Goal: Contribute content: Add original content to the website for others to see

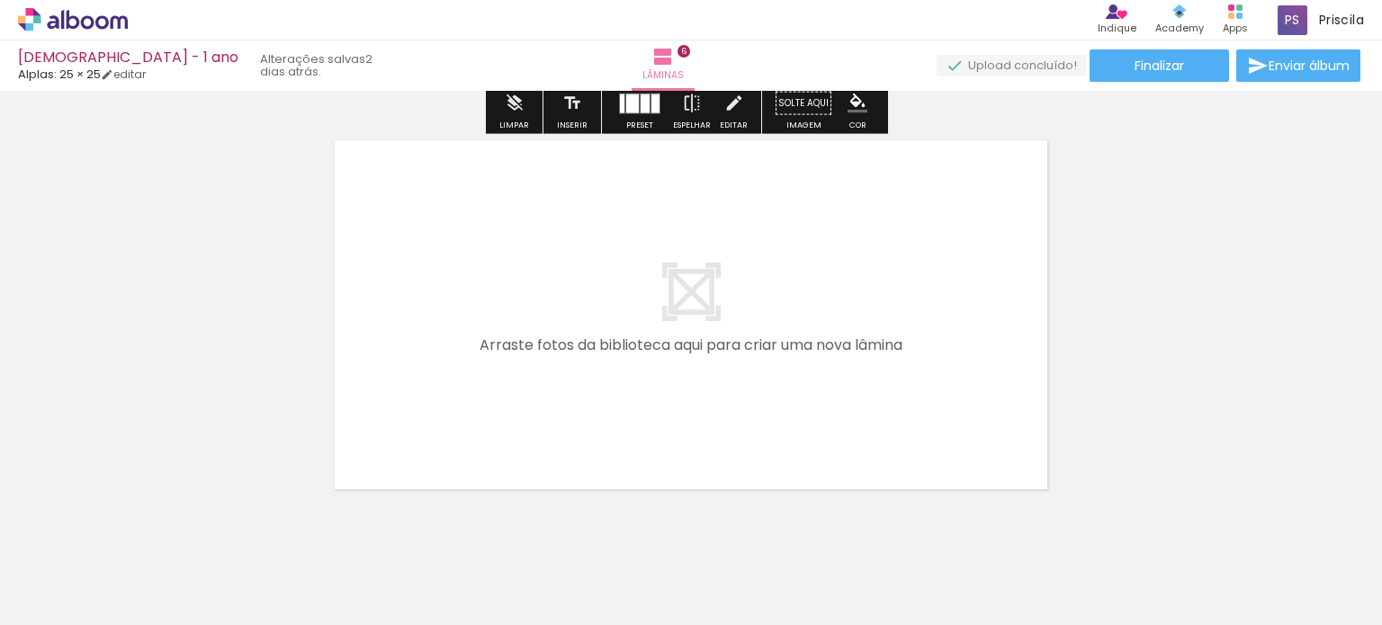
scroll to position [2460, 0]
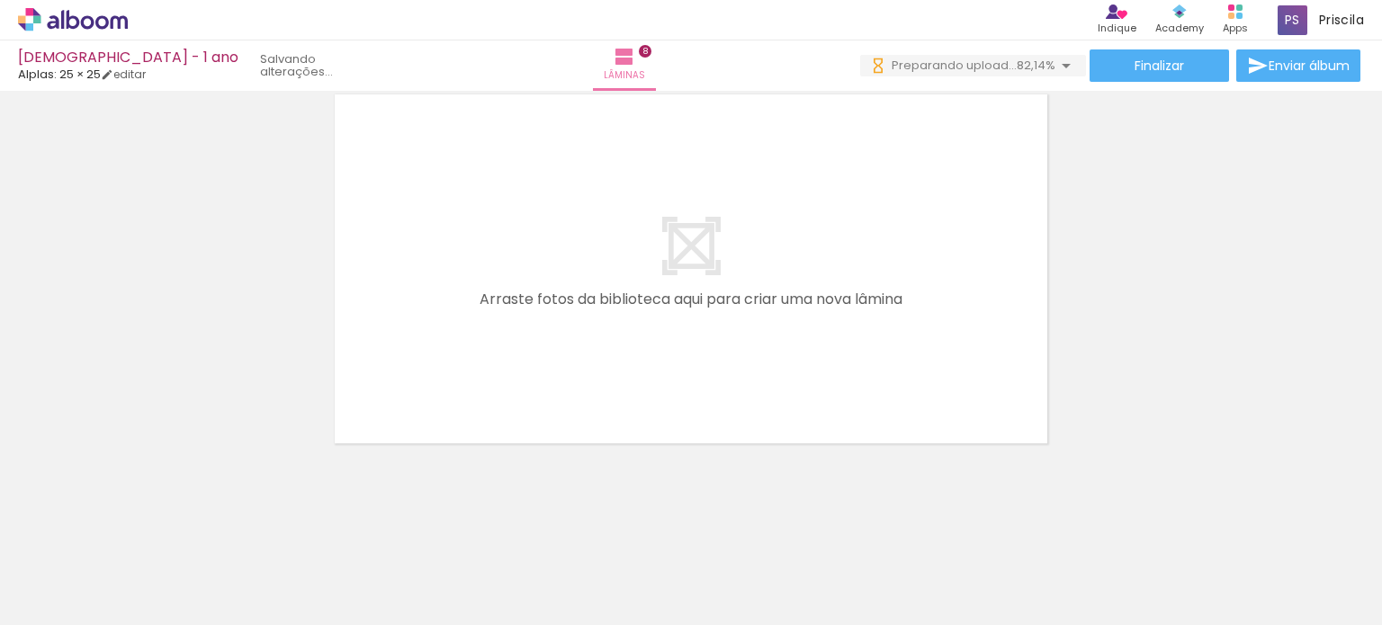
scroll to position [0, 4128]
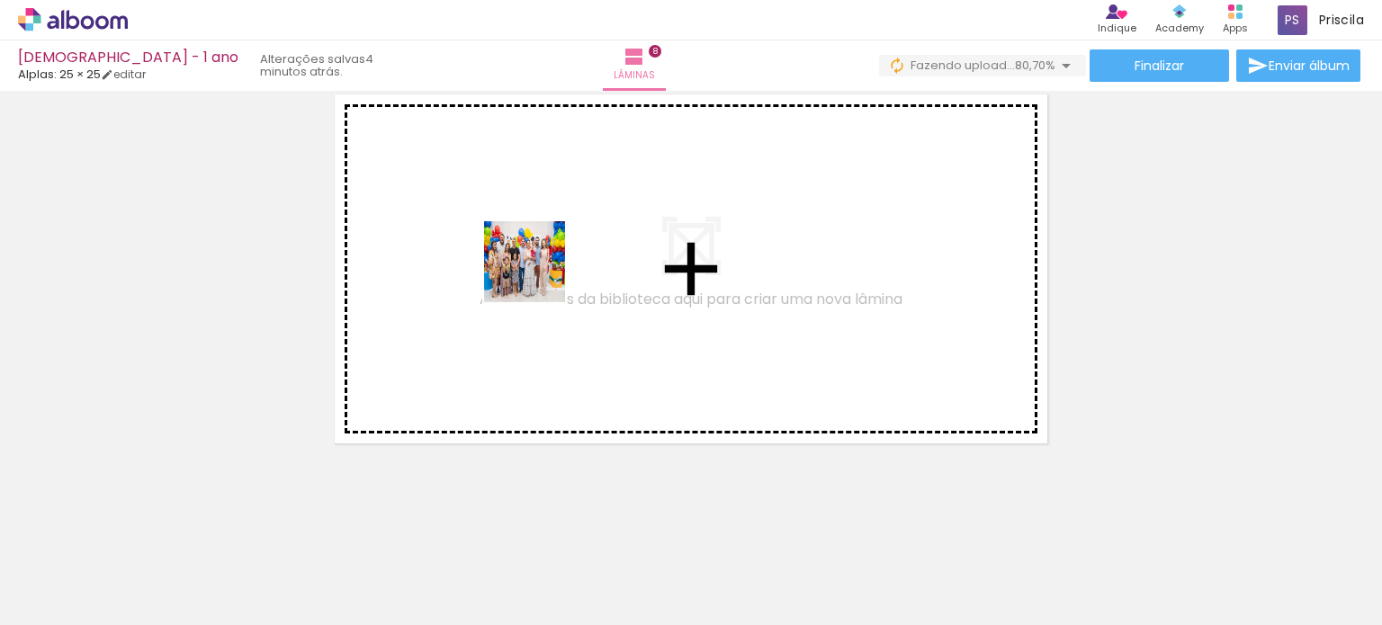
drag, startPoint x: 601, startPoint y: 575, endPoint x: 538, endPoint y: 275, distance: 306.2
click at [538, 275] on quentale-workspace at bounding box center [691, 312] width 1382 height 625
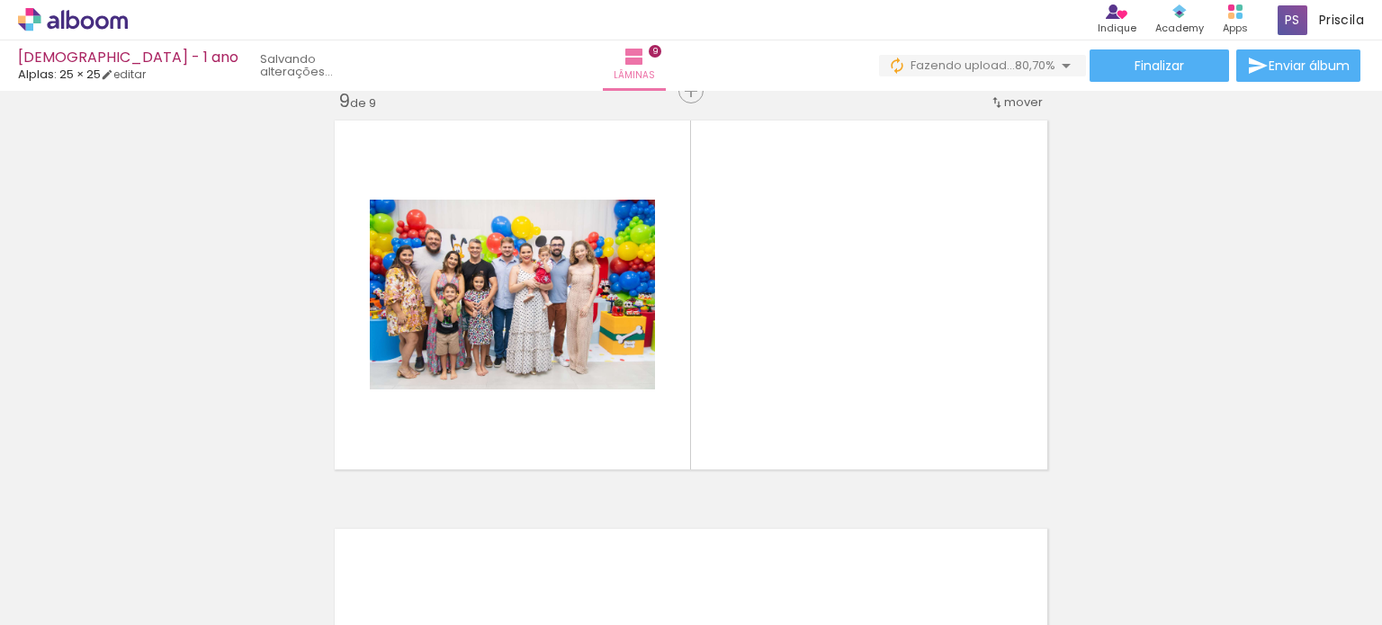
scroll to position [3291, 0]
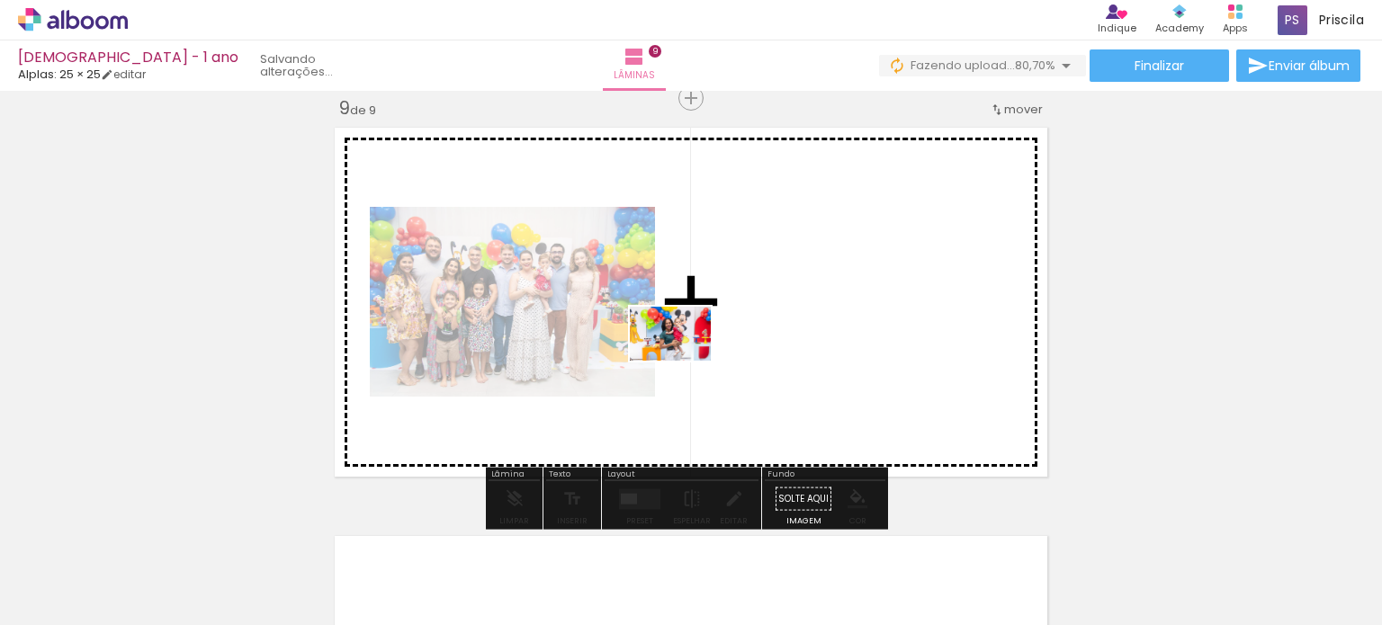
drag, startPoint x: 696, startPoint y: 561, endPoint x: 684, endPoint y: 361, distance: 201.0
click at [684, 361] on quentale-workspace at bounding box center [691, 312] width 1382 height 625
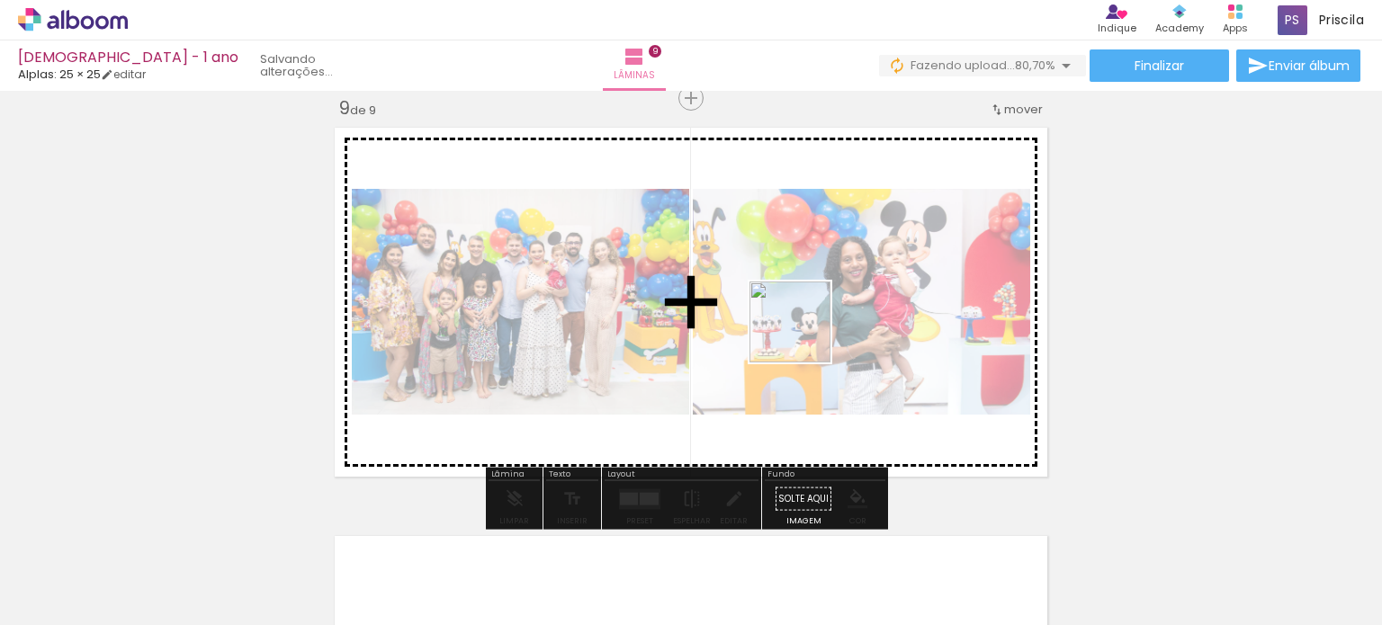
drag, startPoint x: 806, startPoint y: 567, endPoint x: 804, endPoint y: 336, distance: 231.3
click at [804, 336] on quentale-workspace at bounding box center [691, 312] width 1382 height 625
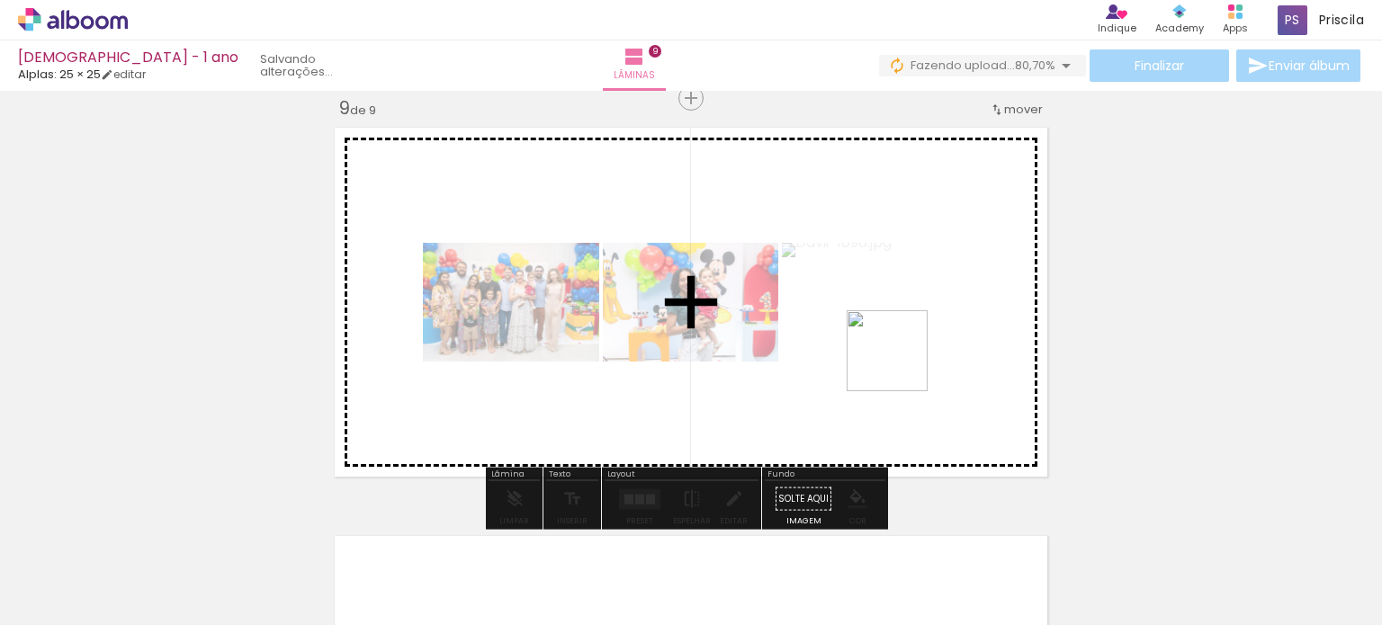
drag, startPoint x: 915, startPoint y: 563, endPoint x: 901, endPoint y: 332, distance: 231.7
click at [901, 332] on quentale-workspace at bounding box center [691, 312] width 1382 height 625
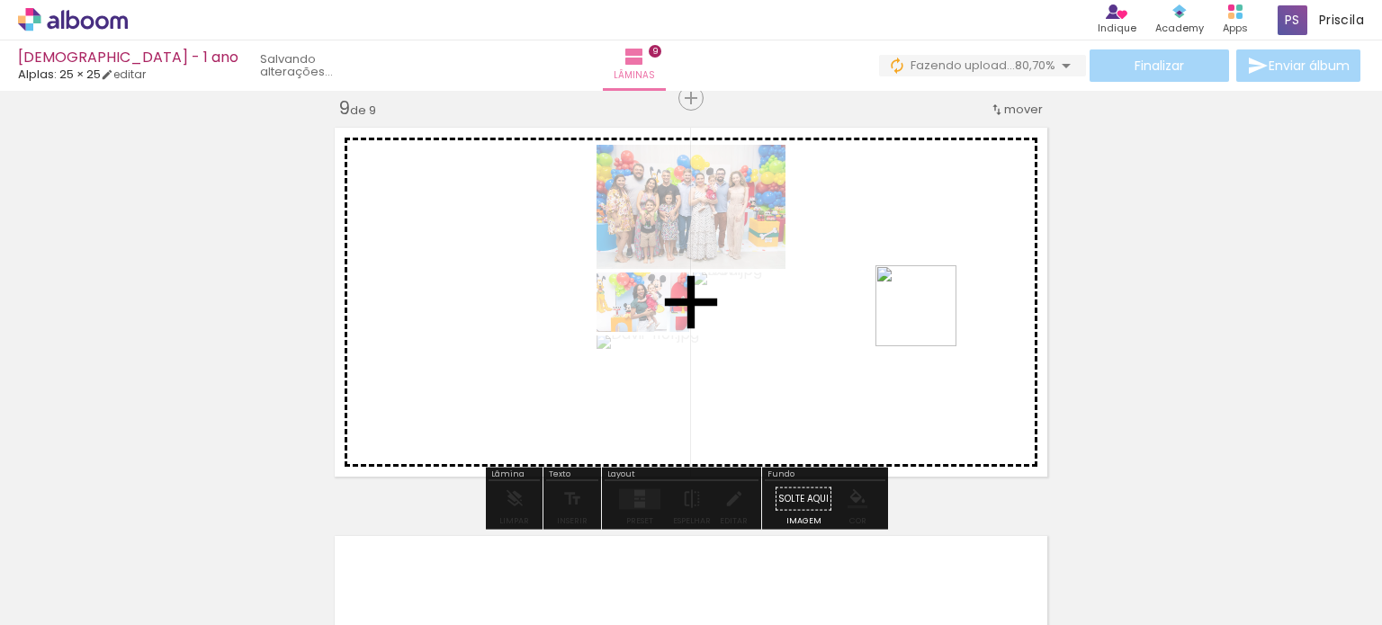
drag, startPoint x: 1008, startPoint y: 568, endPoint x: 1062, endPoint y: 456, distance: 124.0
click at [929, 317] on quentale-workspace at bounding box center [691, 312] width 1382 height 625
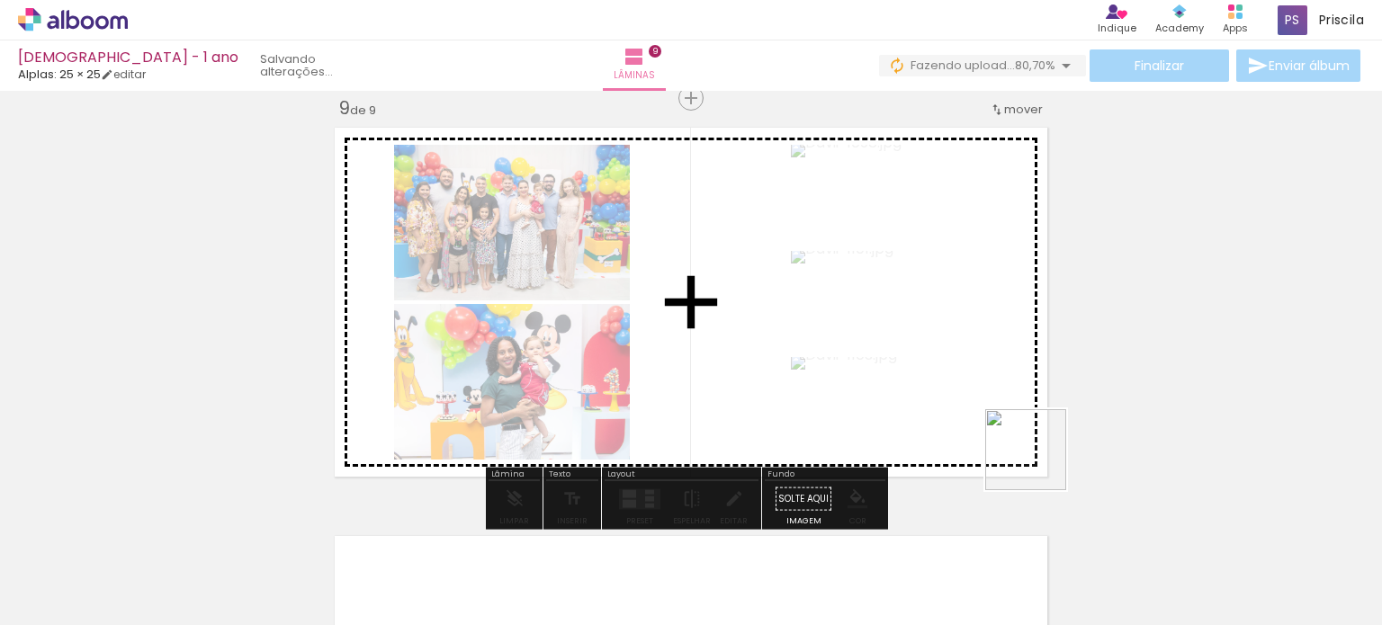
drag, startPoint x: 1105, startPoint y: 562, endPoint x: 986, endPoint y: 368, distance: 227.8
click at [986, 368] on quentale-workspace at bounding box center [691, 312] width 1382 height 625
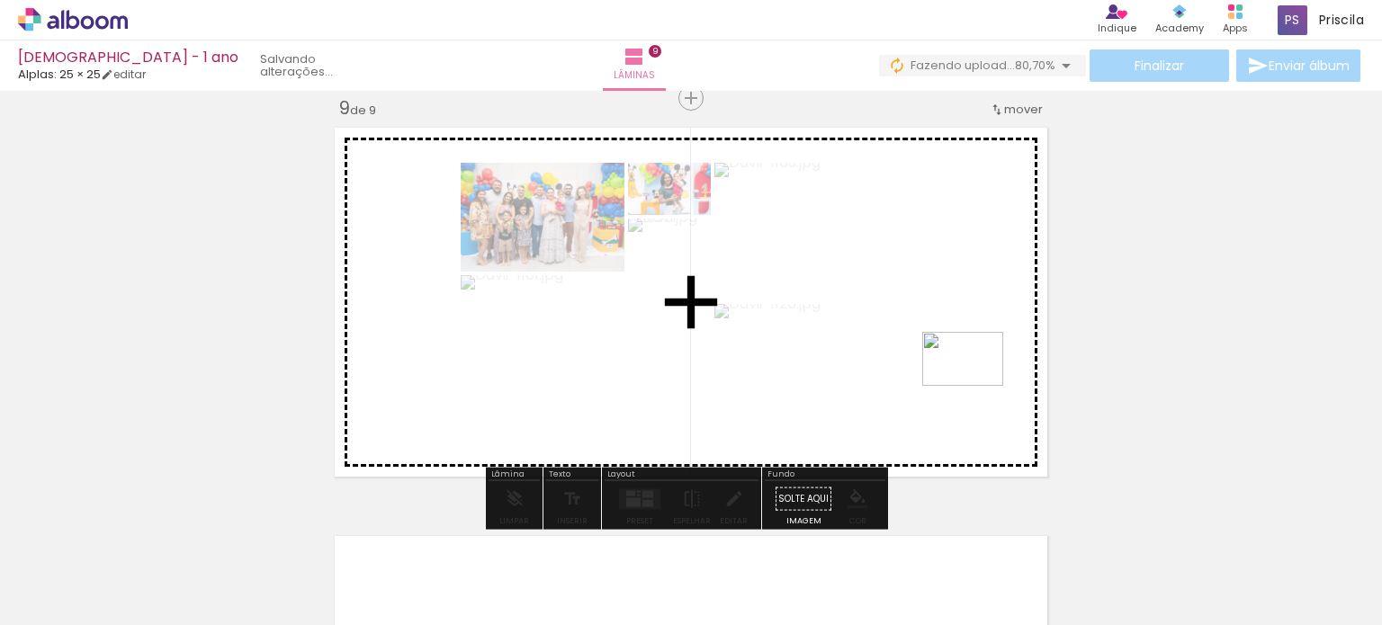
drag, startPoint x: 1206, startPoint y: 567, endPoint x: 976, endPoint y: 386, distance: 292.2
click at [976, 386] on quentale-workspace at bounding box center [691, 312] width 1382 height 625
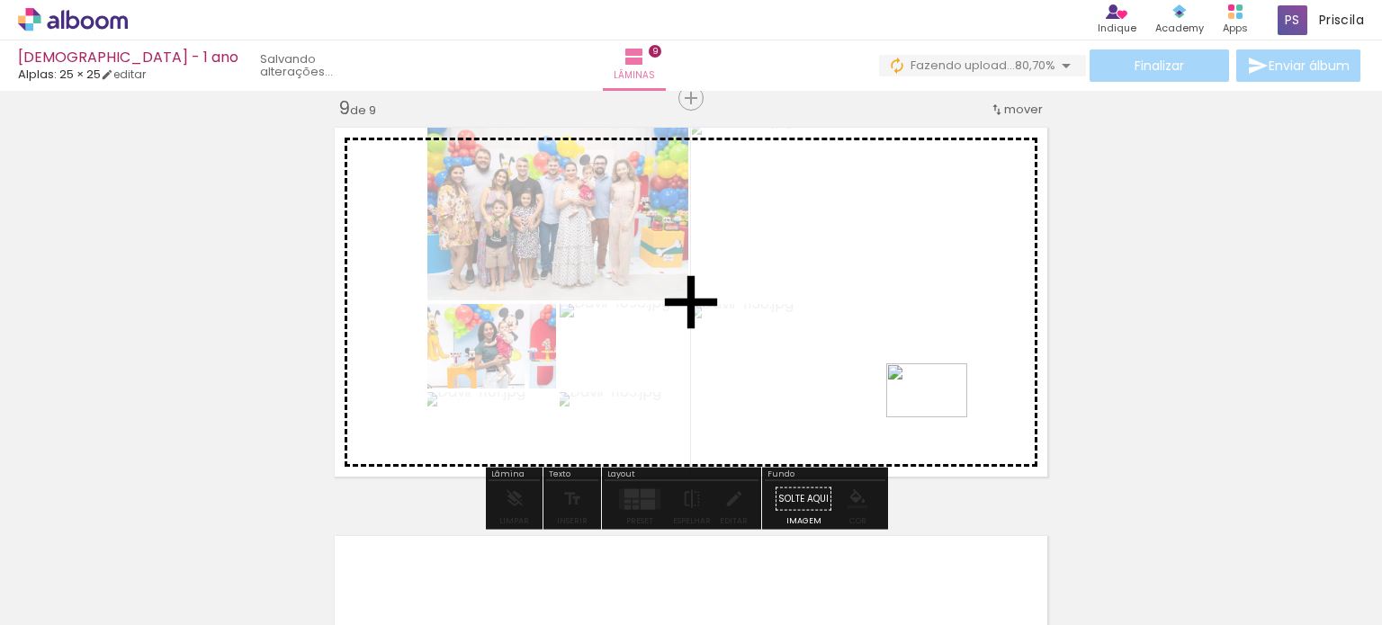
drag, startPoint x: 1285, startPoint y: 572, endPoint x: 940, endPoint y: 418, distance: 377.8
click at [940, 418] on quentale-workspace at bounding box center [691, 312] width 1382 height 625
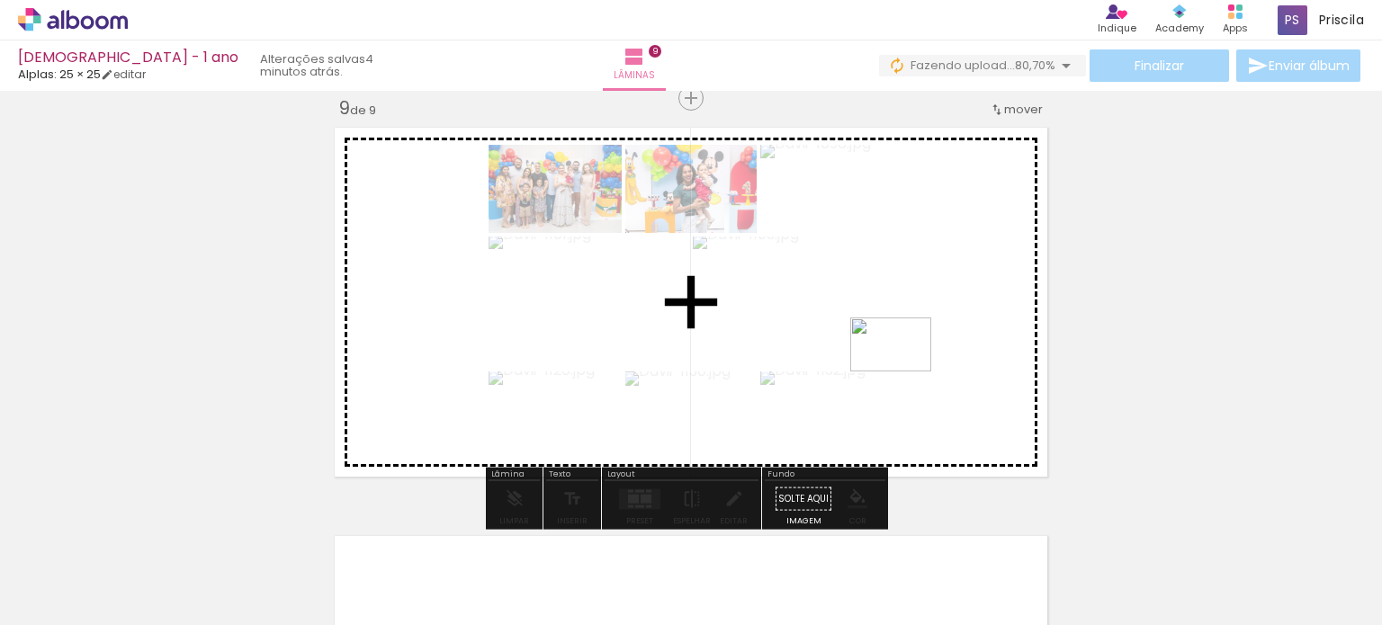
drag, startPoint x: 1375, startPoint y: 553, endPoint x: 904, endPoint y: 372, distance: 504.5
click at [904, 372] on quentale-workspace at bounding box center [691, 312] width 1382 height 625
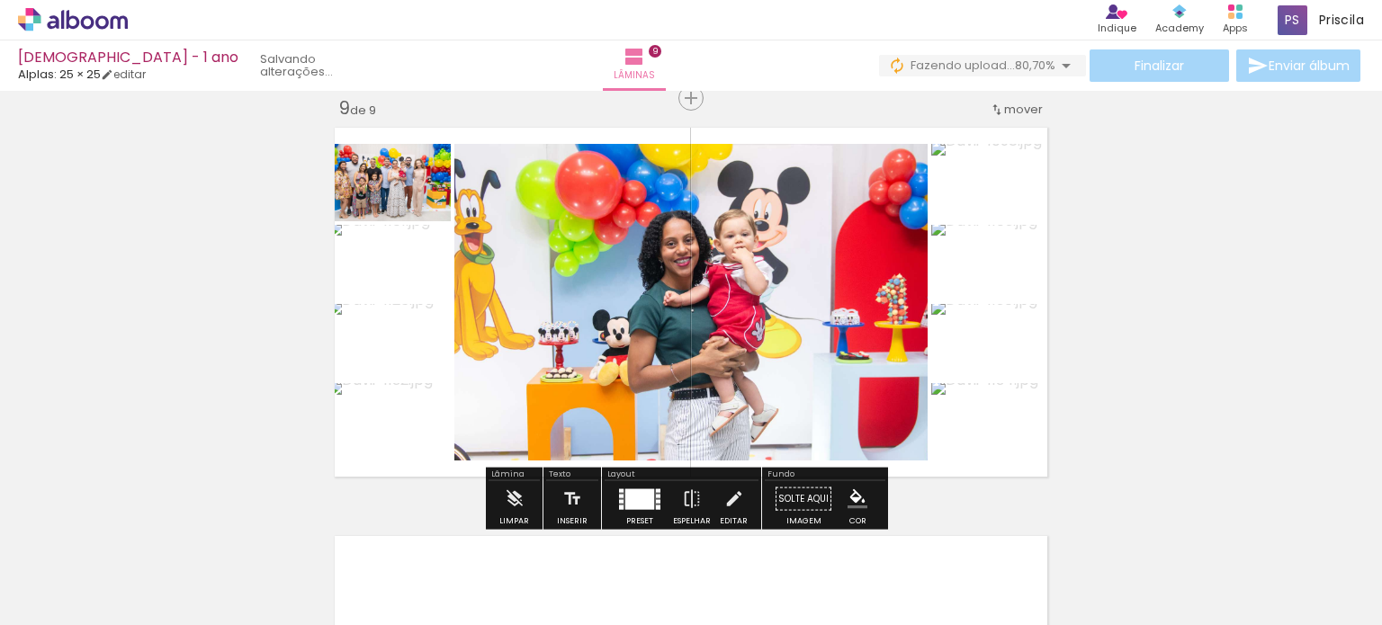
scroll to position [0, 4514]
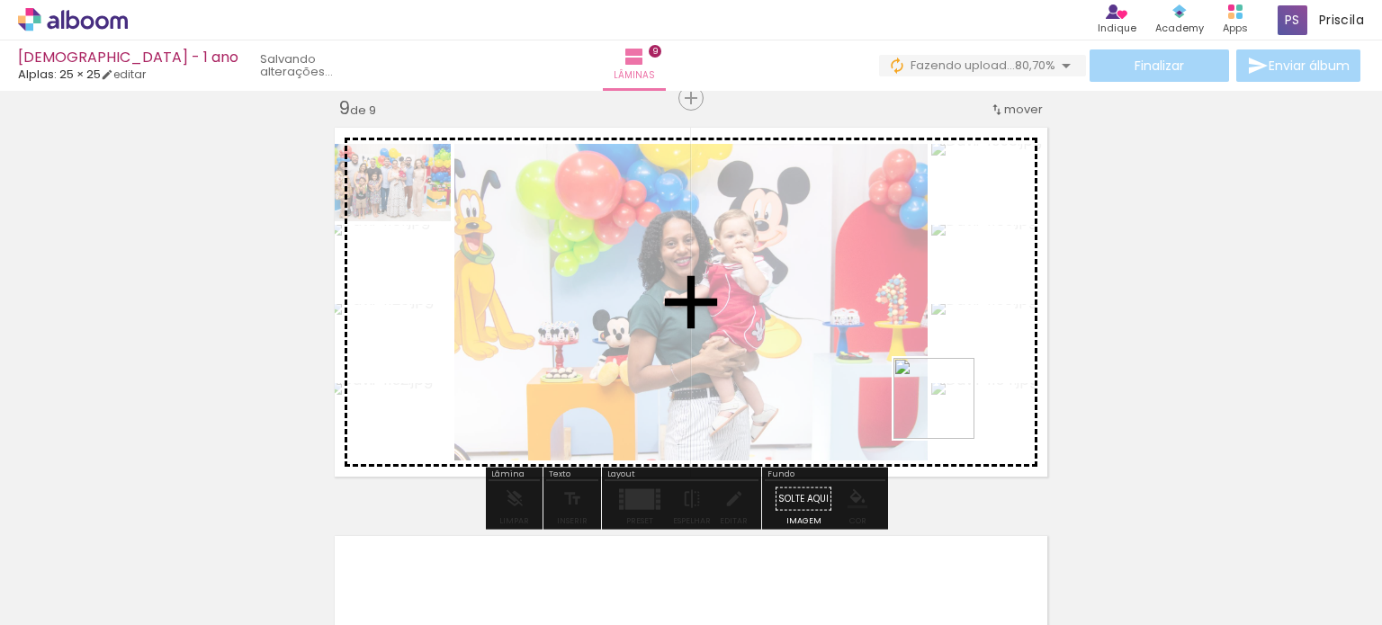
drag, startPoint x: 1127, startPoint y: 570, endPoint x: 939, endPoint y: 406, distance: 249.4
click at [939, 406] on quentale-workspace at bounding box center [691, 312] width 1382 height 625
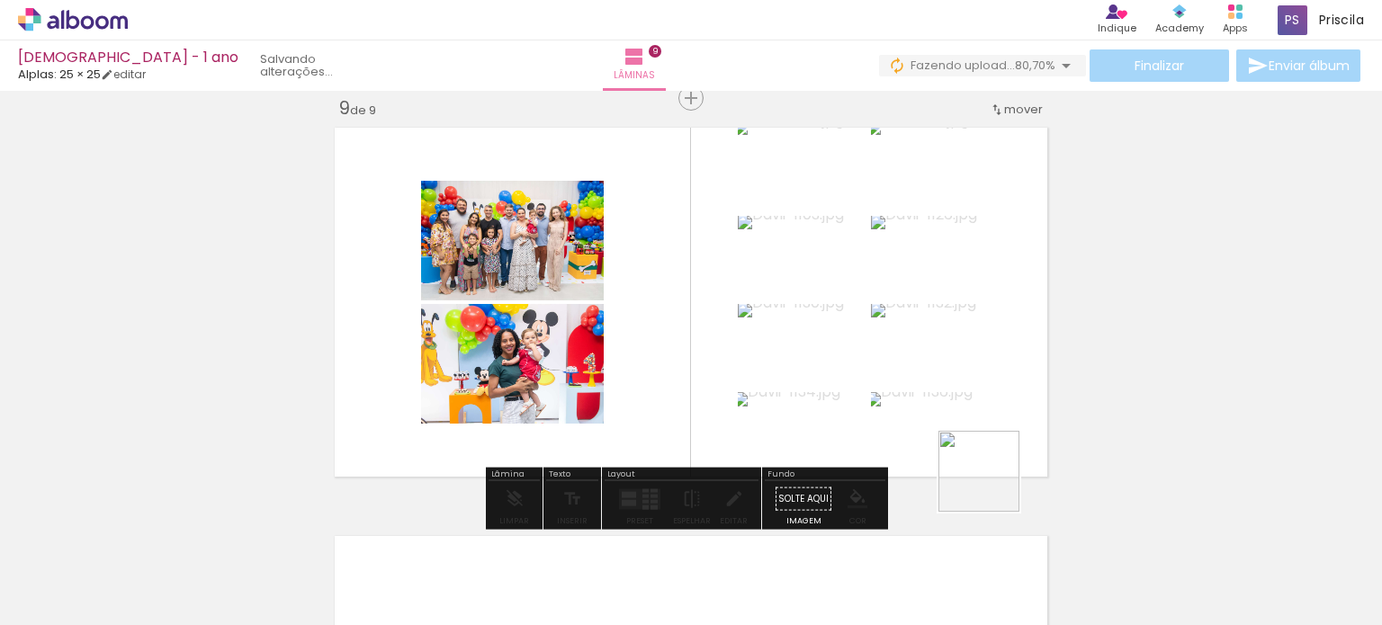
drag, startPoint x: 1213, startPoint y: 561, endPoint x: 804, endPoint y: 391, distance: 443.0
click at [804, 391] on quentale-workspace at bounding box center [691, 312] width 1382 height 625
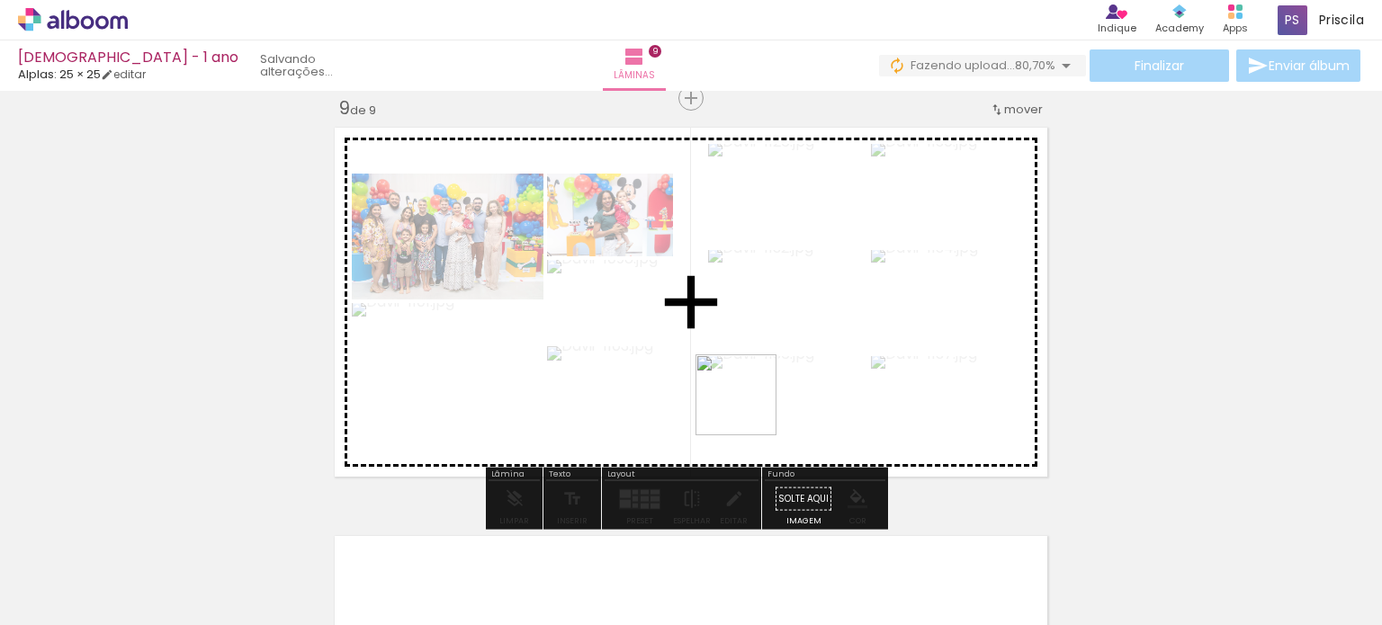
drag, startPoint x: 1291, startPoint y: 565, endPoint x: 657, endPoint y: 379, distance: 661.2
click at [657, 379] on quentale-workspace at bounding box center [691, 312] width 1382 height 625
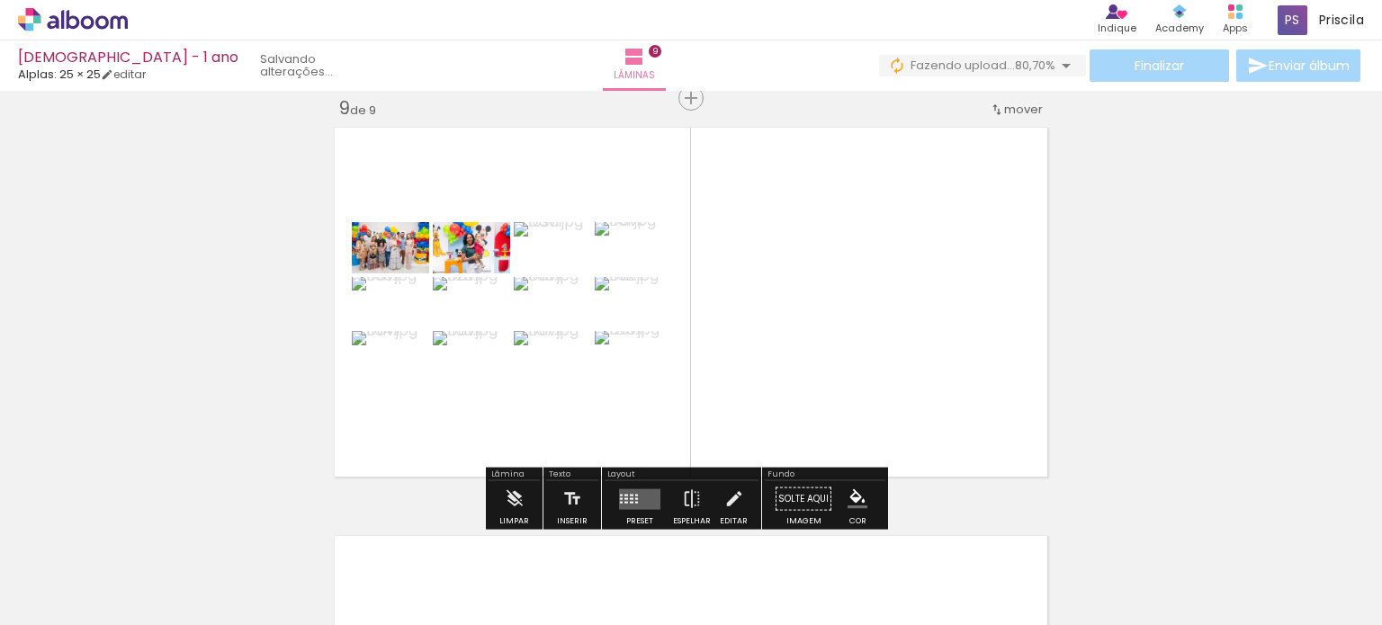
click at [630, 494] on quentale-layouter at bounding box center [639, 499] width 41 height 21
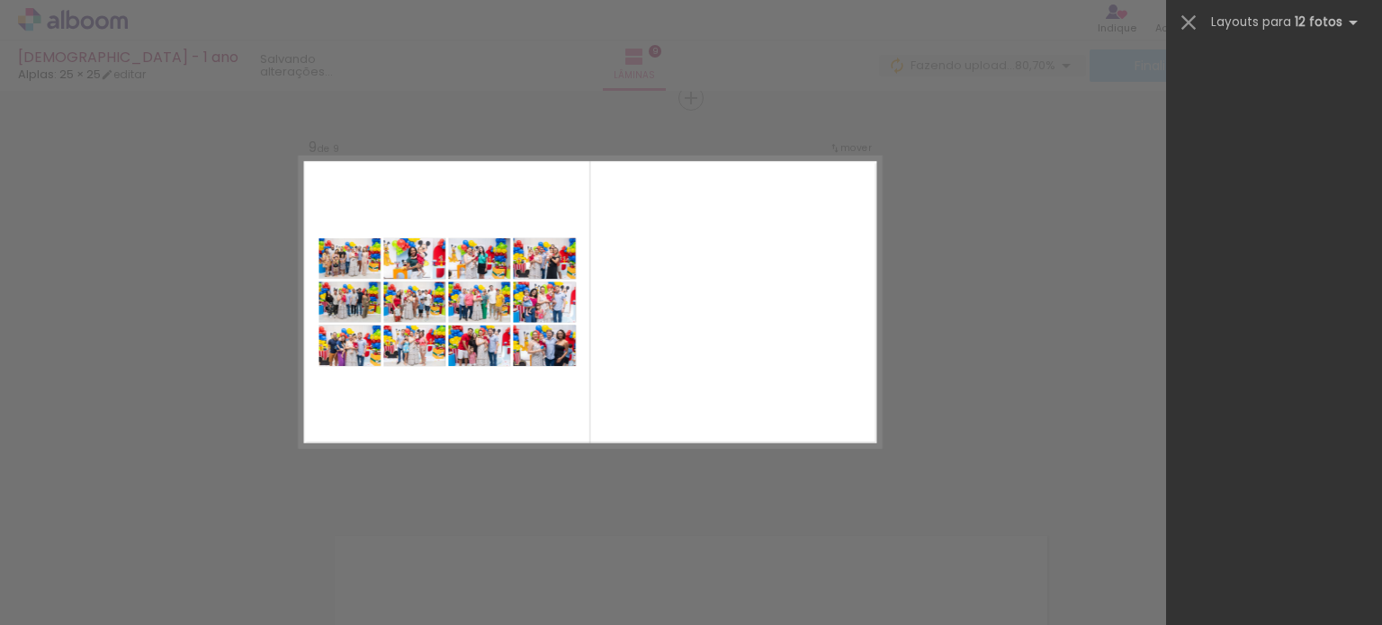
scroll to position [0, 0]
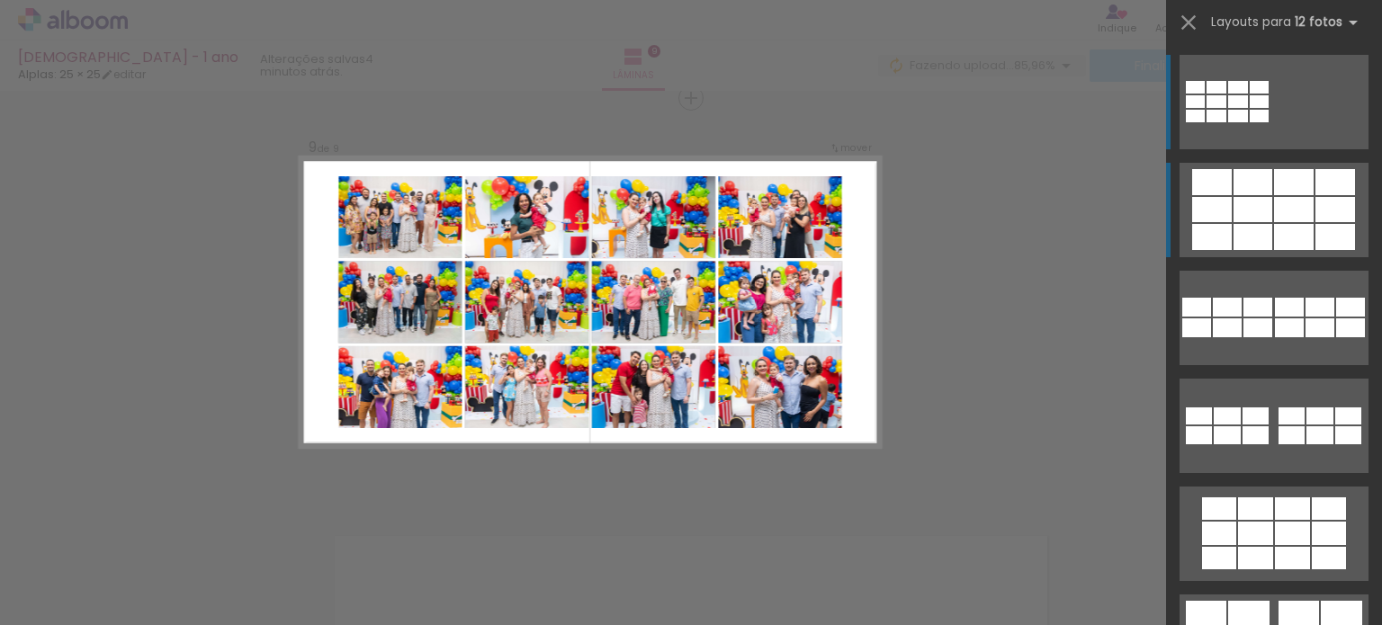
click at [1275, 498] on div at bounding box center [1292, 509] width 35 height 22
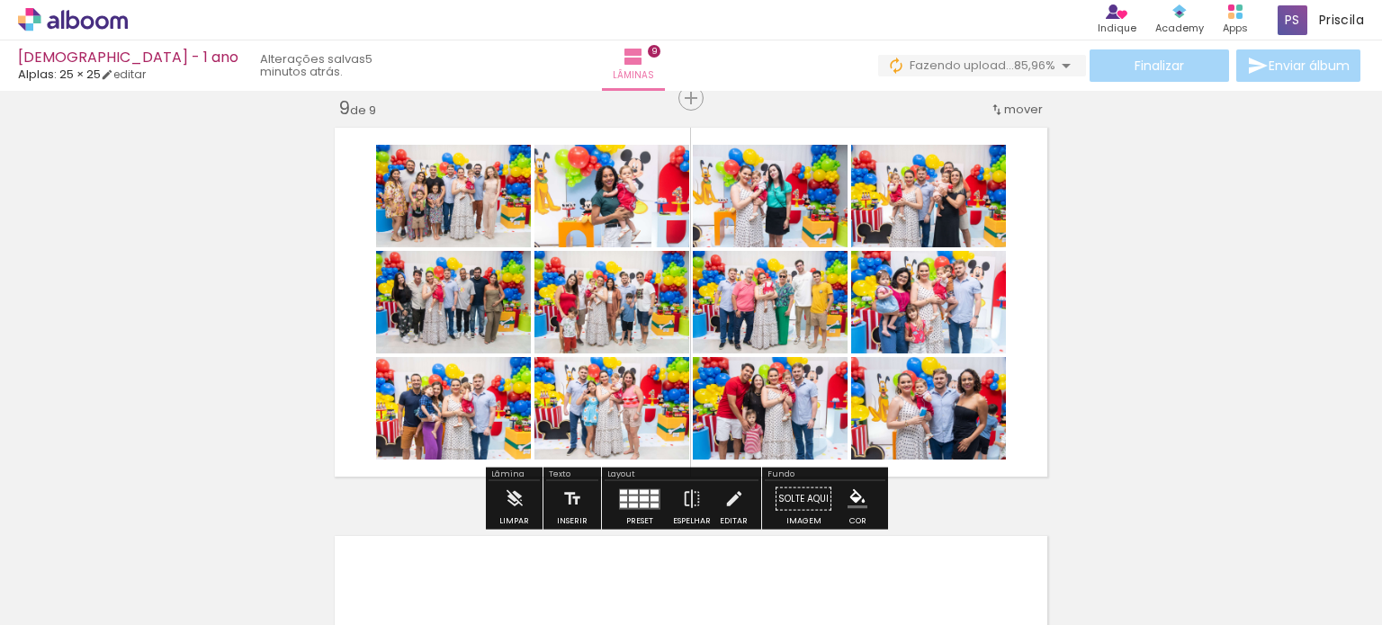
click at [797, 326] on quentale-photo at bounding box center [770, 302] width 155 height 103
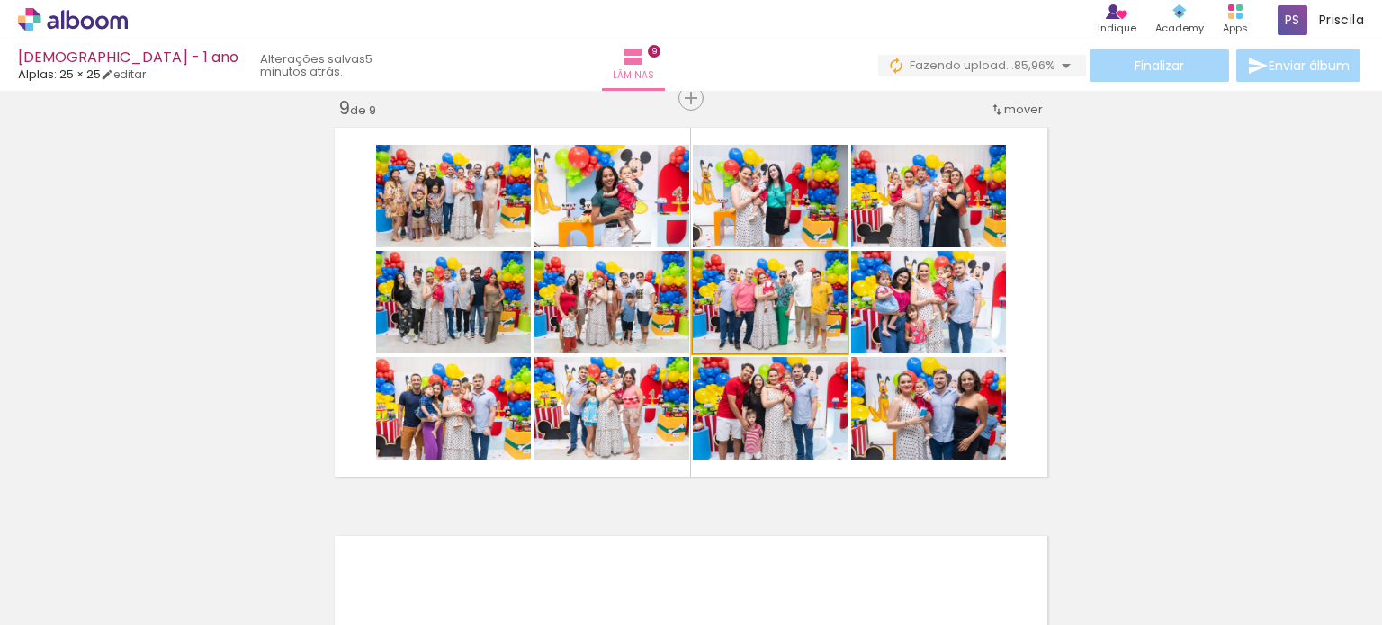
click at [786, 309] on quentale-photo at bounding box center [770, 302] width 155 height 103
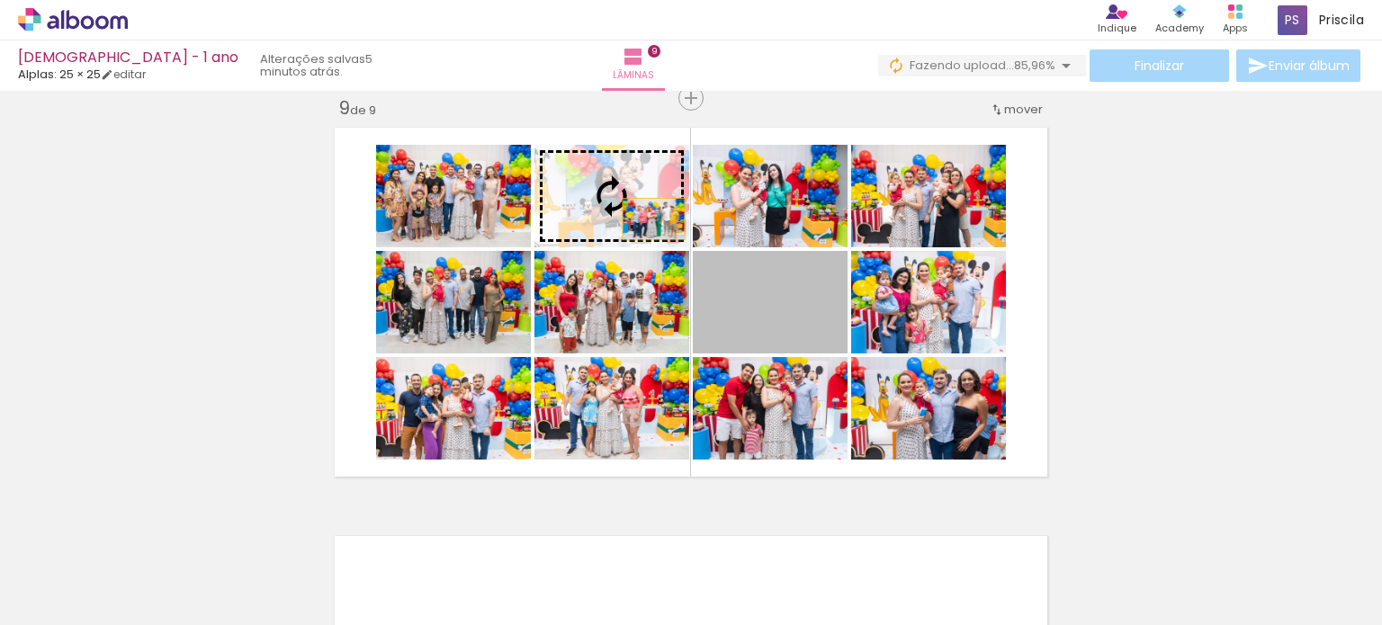
drag, startPoint x: 786, startPoint y: 309, endPoint x: 647, endPoint y: 219, distance: 166.0
click at [0, 0] on slot at bounding box center [0, 0] width 0 height 0
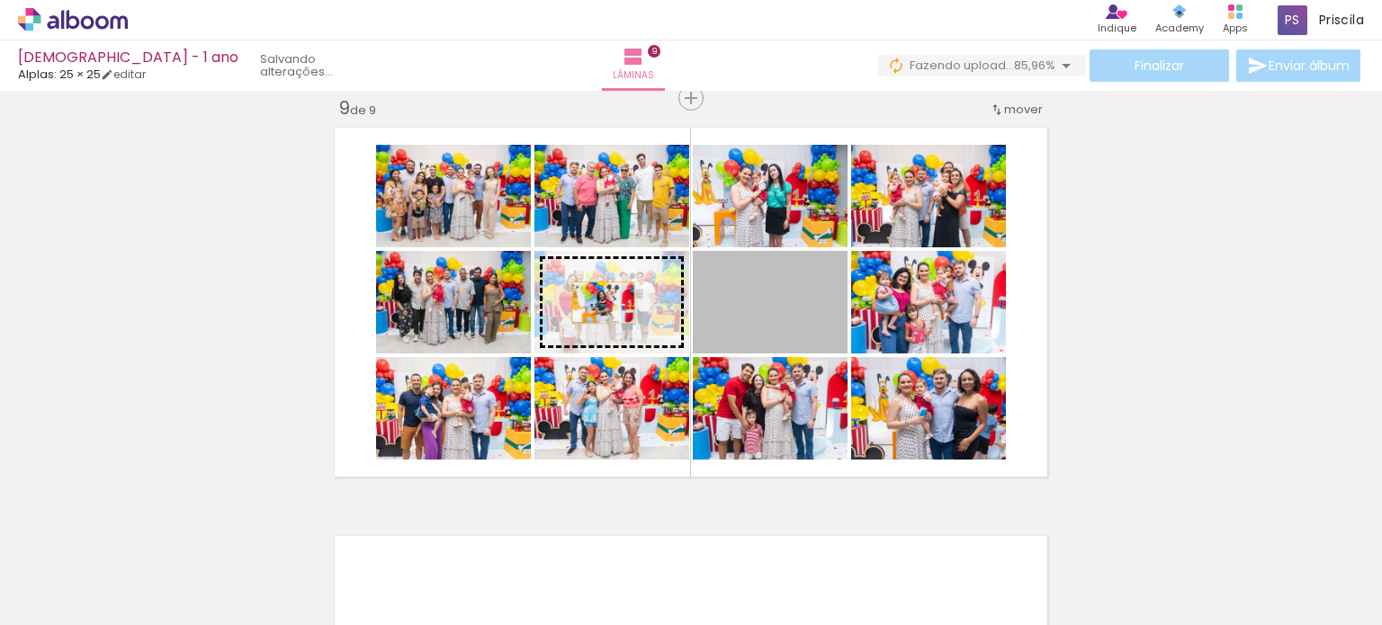
drag, startPoint x: 776, startPoint y: 305, endPoint x: 597, endPoint y: 302, distance: 179.1
click at [0, 0] on slot at bounding box center [0, 0] width 0 height 0
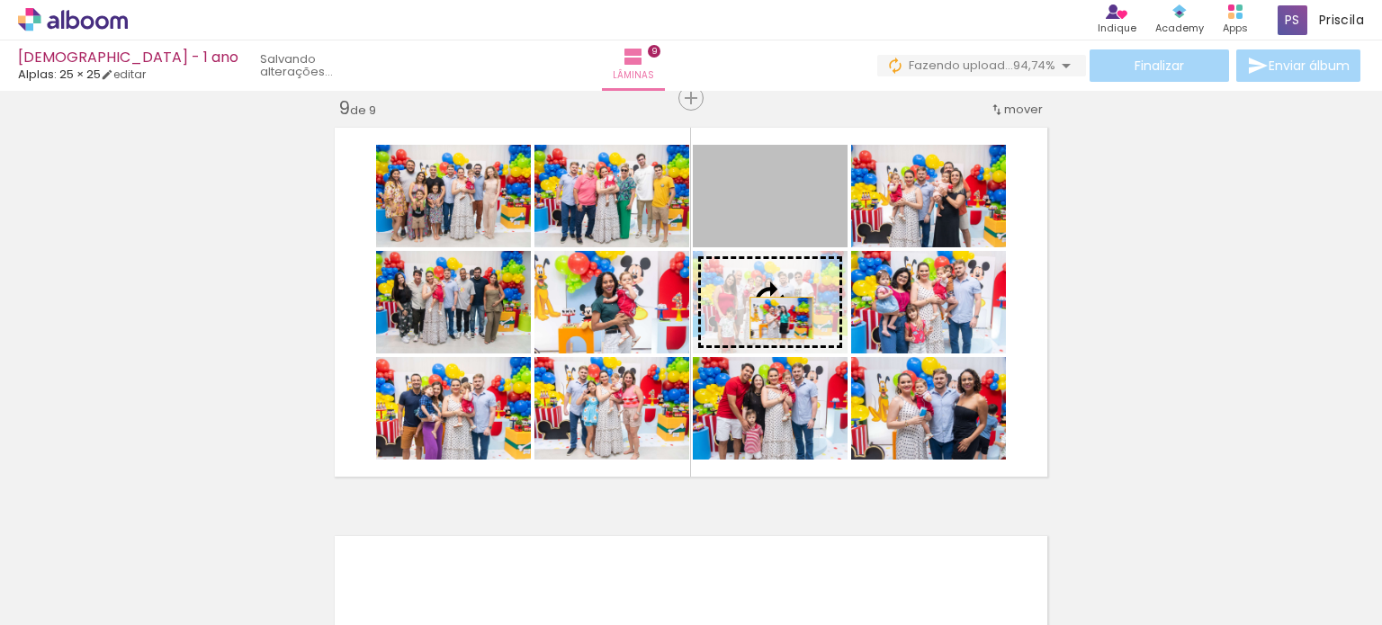
drag, startPoint x: 791, startPoint y: 209, endPoint x: 774, endPoint y: 316, distance: 108.4
click at [0, 0] on slot at bounding box center [0, 0] width 0 height 0
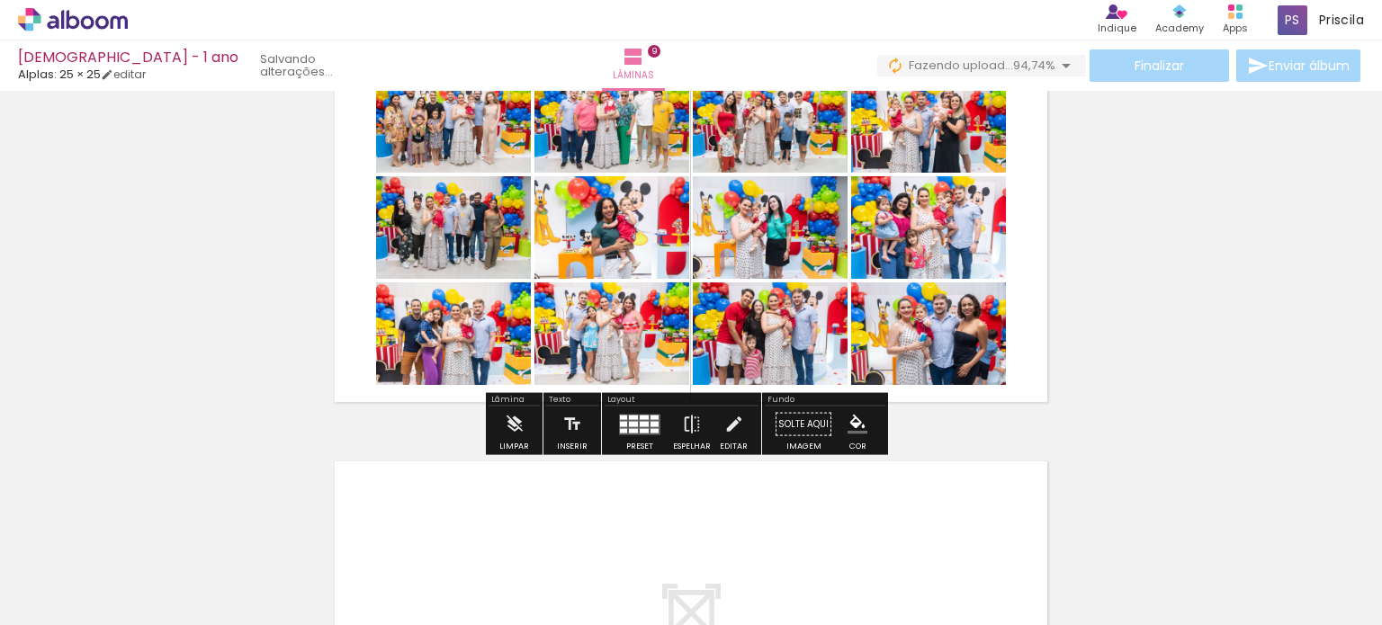
scroll to position [3364, 0]
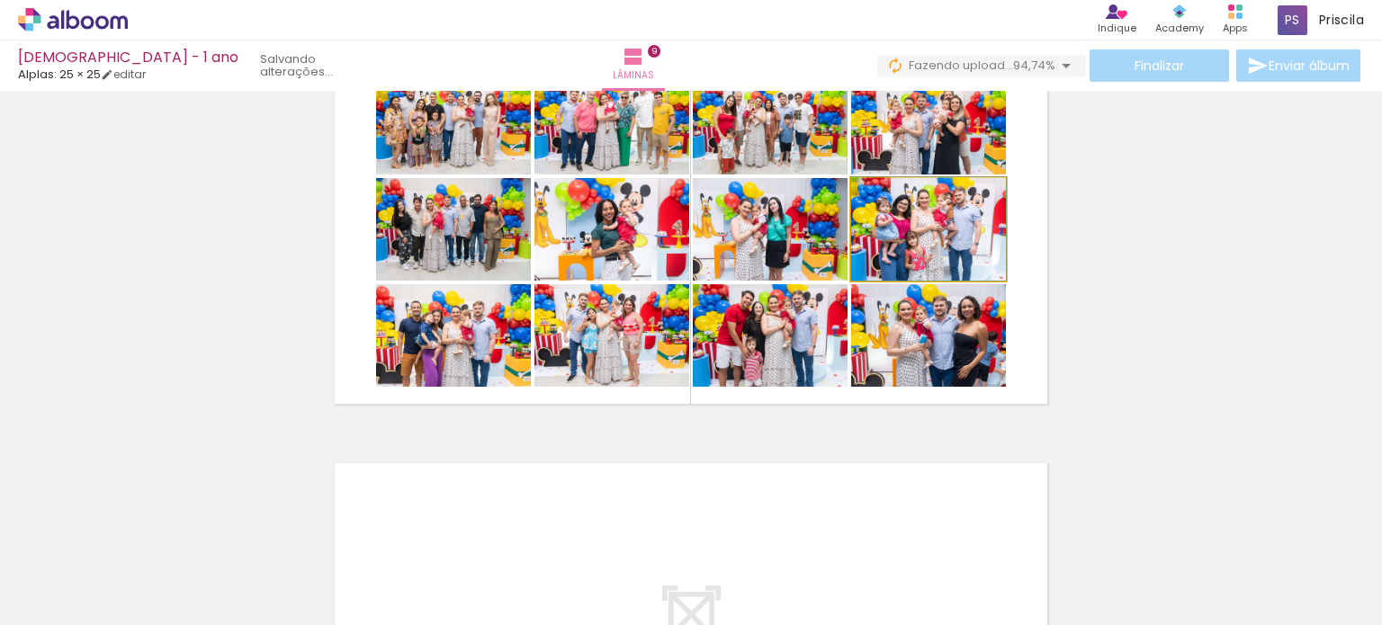
click at [941, 240] on quentale-photo at bounding box center [928, 229] width 155 height 103
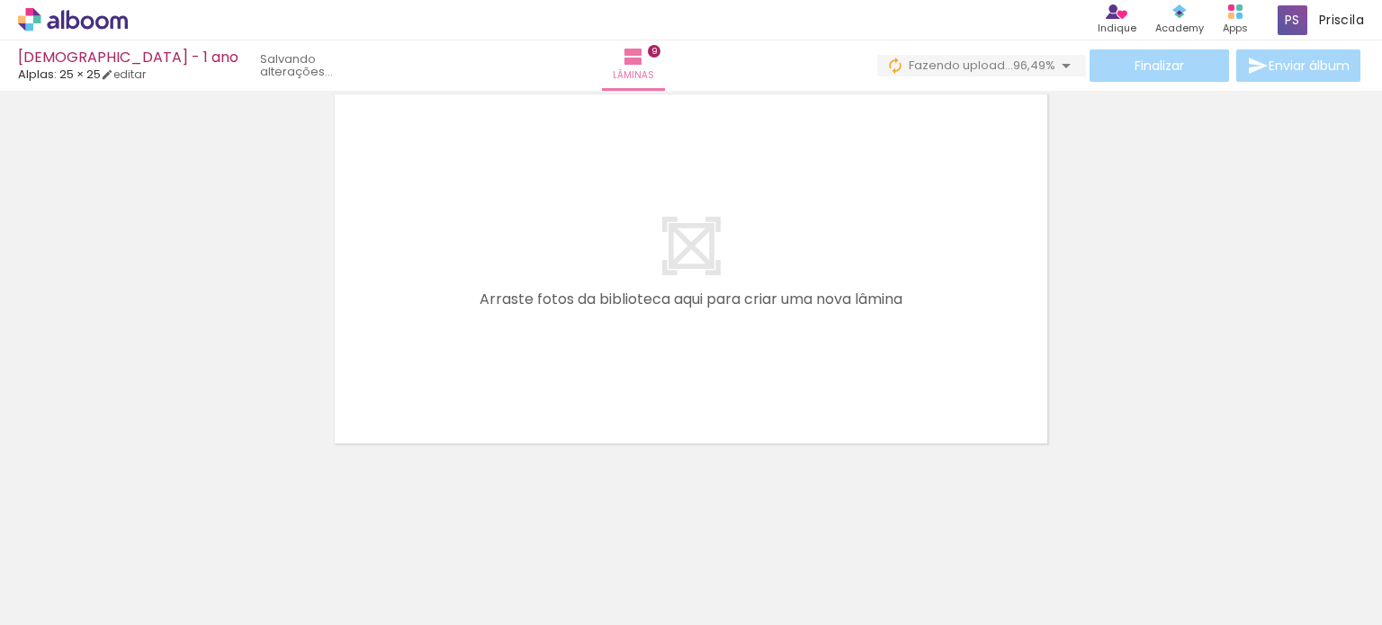
scroll to position [3679, 0]
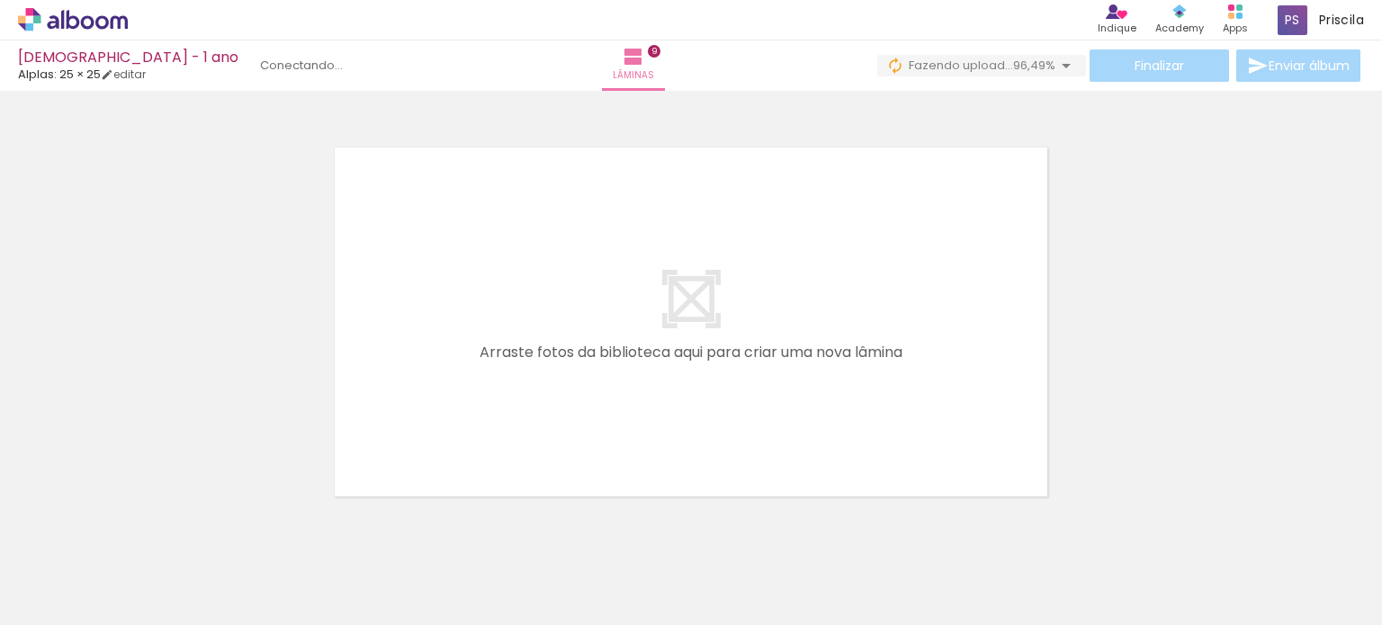
click at [78, 601] on span "Adicionar Fotos" at bounding box center [64, 601] width 54 height 20
click at [0, 0] on input "file" at bounding box center [0, 0] width 0 height 0
